Goal: Use online tool/utility: Utilize a website feature to perform a specific function

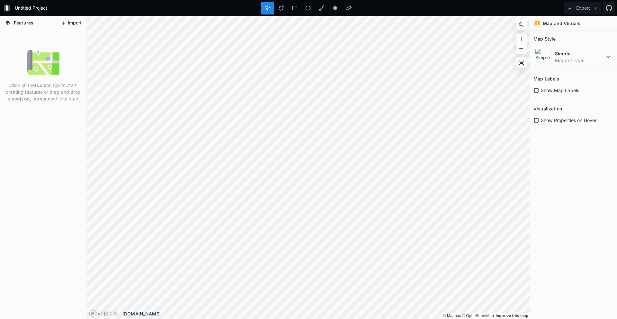
click at [75, 23] on button "Import" at bounding box center [71, 23] width 28 height 10
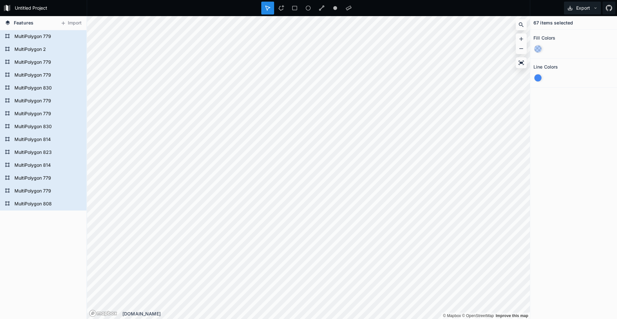
click at [594, 9] on icon at bounding box center [596, 8] width 5 height 5
click at [573, 24] on div "Export Image" at bounding box center [581, 23] width 64 height 13
click at [596, 8] on icon at bounding box center [596, 7] width 2 height 1
click at [587, 35] on div "Export as .geojson" at bounding box center [581, 36] width 64 height 13
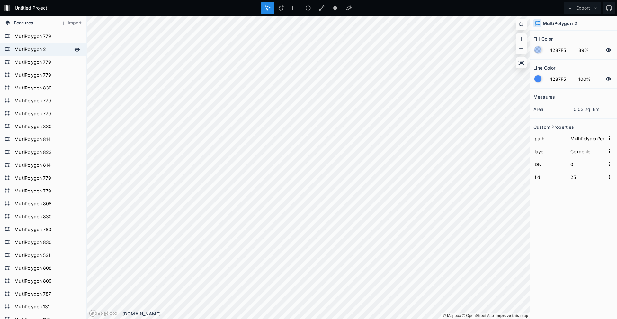
click at [50, 49] on form "MultiPolygon 2" at bounding box center [43, 50] width 60 height 10
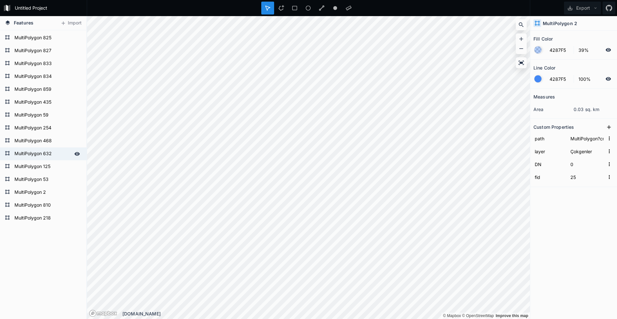
scroll to position [670, 0]
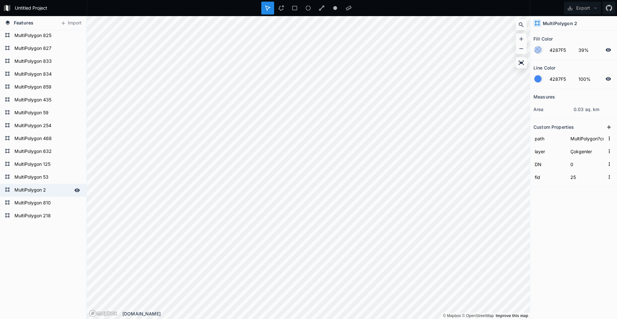
click at [50, 195] on div "MultiPolygon 2" at bounding box center [43, 190] width 86 height 13
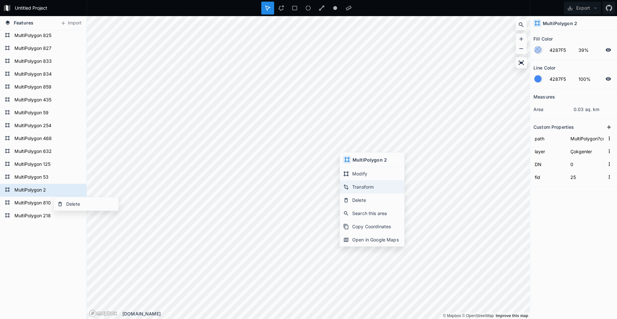
click at [366, 188] on div "Transform" at bounding box center [372, 186] width 64 height 13
type input "MultiPolygon?crs=OGC:CRS84&field=fid:integer(0,0)&field=DN:integer(0,0)&uid={64…"
type input "45"
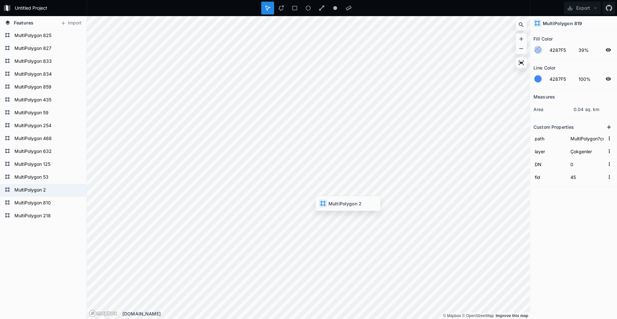
type input "MultiPolygon?crs=OGC:CRS84&field=fid:integer(0,0)&field=DN:integer(0,0)&uid={24…"
type input "25"
type input "MultiPolygon?crs=OGC:CRS84&field=fid:integer(0,0)&field=DN:integer(0,0)&uid={24…"
type input "25"
type input "MultiPolygon?crs=OGC:CRS84&field=fid:integer(0,0)&field=DN:integer(0,0)&uid={bc…"
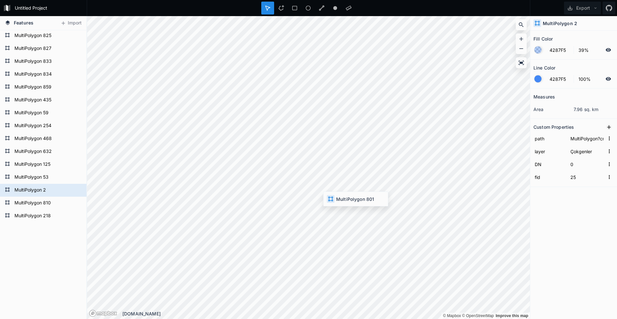
type input "23"
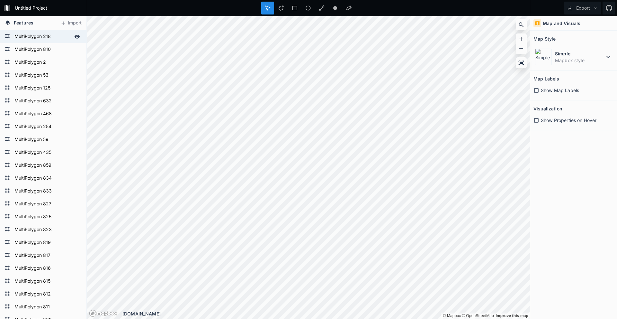
drag, startPoint x: 27, startPoint y: 37, endPoint x: 27, endPoint y: 41, distance: 4.2
click at [29, 46] on form "MultiPolygon 810" at bounding box center [47, 50] width 69 height 10
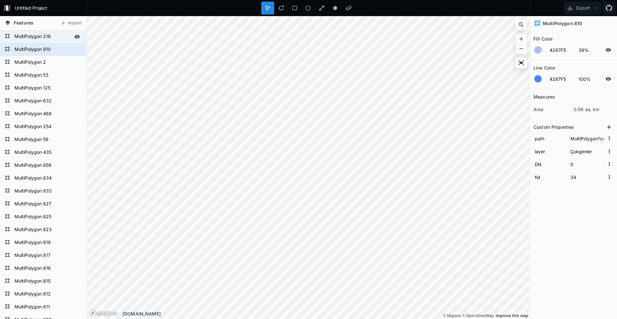
drag, startPoint x: 26, startPoint y: 32, endPoint x: 27, endPoint y: 38, distance: 6.2
click at [26, 32] on form "MultiPolygon 218" at bounding box center [43, 37] width 60 height 10
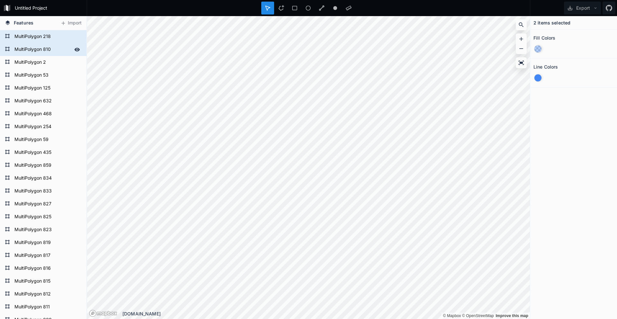
click at [30, 54] on form "MultiPolygon 810" at bounding box center [43, 50] width 60 height 10
click at [33, 66] on form "MultiPolygon 2" at bounding box center [43, 63] width 60 height 10
click at [40, 78] on form "MultiPolygon 53" at bounding box center [43, 75] width 60 height 10
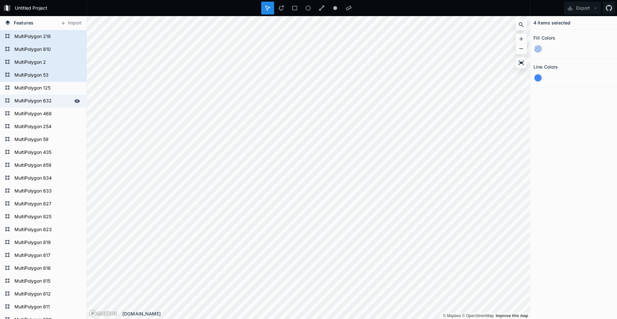
click at [43, 96] on form "MultiPolygon 632" at bounding box center [43, 101] width 60 height 10
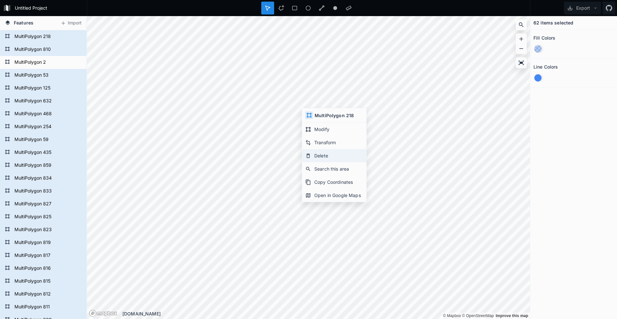
click at [330, 155] on div "Delete" at bounding box center [334, 155] width 64 height 13
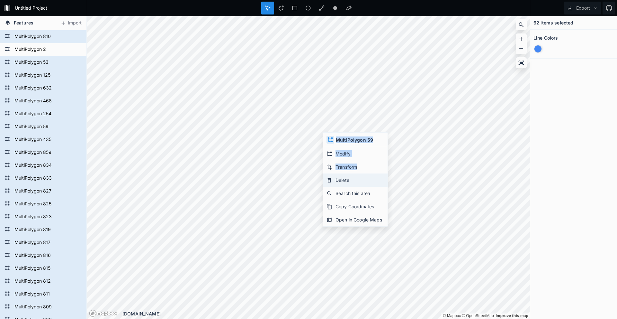
click at [347, 174] on div "Delete" at bounding box center [355, 179] width 64 height 13
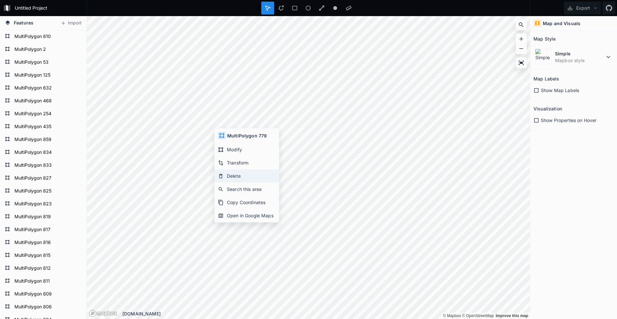
click at [240, 175] on div "Delete" at bounding box center [247, 175] width 64 height 13
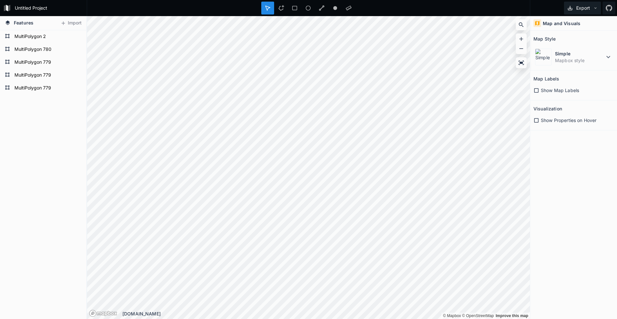
click at [572, 8] on icon at bounding box center [570, 8] width 5 height 5
drag, startPoint x: 577, startPoint y: 21, endPoint x: 571, endPoint y: 40, distance: 19.8
click at [567, 50] on div "Export Image Export as .geojson Export as .kml" at bounding box center [581, 37] width 65 height 40
click at [579, 34] on div "Export as .geojson" at bounding box center [581, 36] width 64 height 13
